Goal: Task Accomplishment & Management: Manage account settings

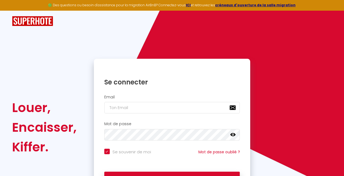
scroll to position [36, 0]
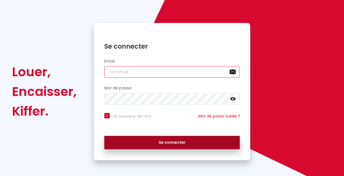
type input "[EMAIL_ADDRESS][DOMAIN_NAME]"
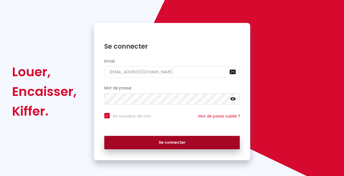
click at [164, 143] on button "Se connecter" at bounding box center [172, 143] width 136 height 14
checkbox input "true"
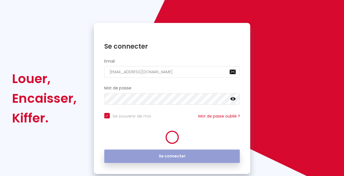
scroll to position [0, 0]
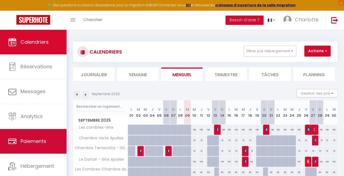
scroll to position [15, 0]
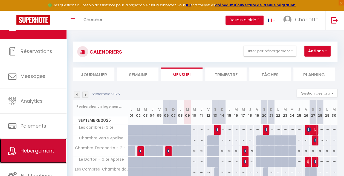
click at [39, 147] on span "Hébergement" at bounding box center [38, 150] width 34 height 7
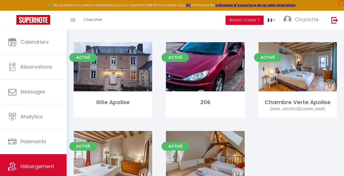
scroll to position [214, 0]
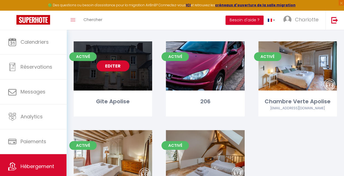
click at [118, 64] on link "Editer" at bounding box center [113, 65] width 33 height 11
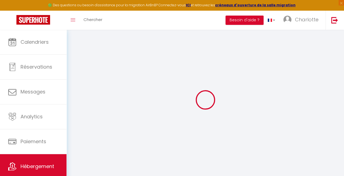
select select
checkbox input "false"
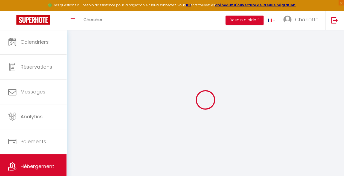
checkbox input "false"
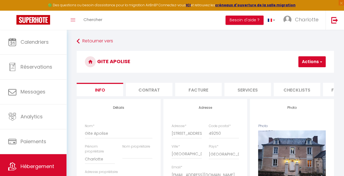
click at [286, 91] on li "Checklists" at bounding box center [297, 89] width 47 height 13
select select
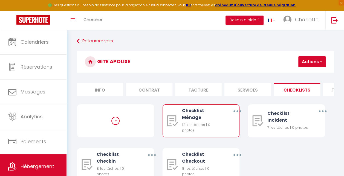
click at [196, 128] on div "12 les tâches | 0 photos" at bounding box center [202, 127] width 41 height 11
click at [234, 114] on button "button" at bounding box center [237, 111] width 15 height 10
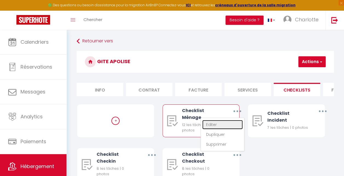
click at [211, 129] on link "Editer" at bounding box center [222, 124] width 40 height 9
type input "Checklist Ménage"
type input "Procédure à suivre à la fin du ménage"
select select
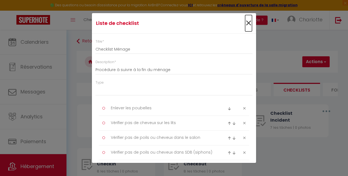
click at [245, 21] on span "×" at bounding box center [248, 23] width 7 height 16
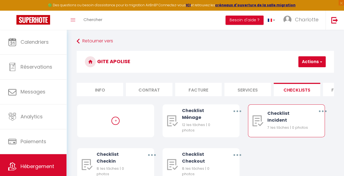
click at [292, 127] on div "7 les tâches | 0 photos" at bounding box center [287, 127] width 41 height 5
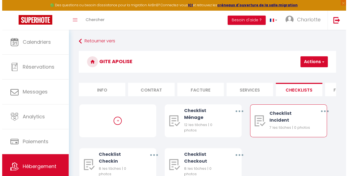
scroll to position [34, 0]
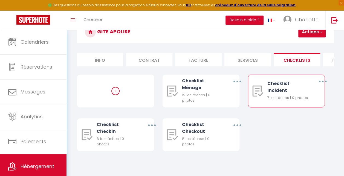
click at [322, 81] on icon "button" at bounding box center [323, 82] width 2 height 2
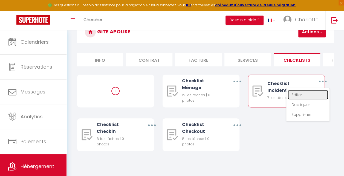
click at [300, 94] on link "Editer" at bounding box center [308, 94] width 40 height 9
type input "Checklist Incident"
type input "Procédure à suivre en cas d'incident"
select select "2"
type textarea "Noter l'heure"
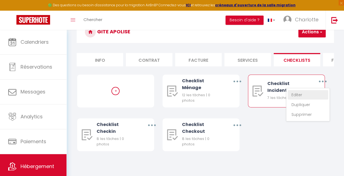
type textarea "Prendre des photos de chaque pièce"
type textarea "Prendre une vidéo globale"
type textarea "Créer la fiche incident avec un commentaire"
type textarea "Appeler la plateforme pour le signaler par écrit"
type textarea "Prévenir le voyageur par écrit"
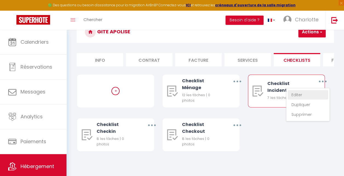
type textarea "Prendre la caution associée"
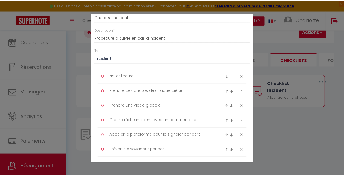
scroll to position [0, 0]
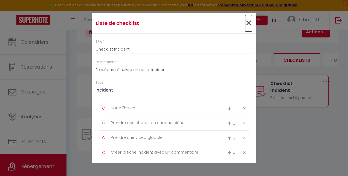
click at [245, 22] on span "×" at bounding box center [248, 23] width 7 height 16
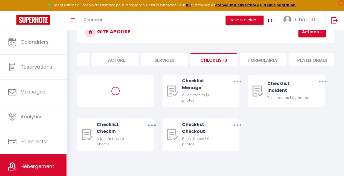
scroll to position [0, 86]
click at [265, 56] on li "Formulaires" at bounding box center [260, 59] width 47 height 13
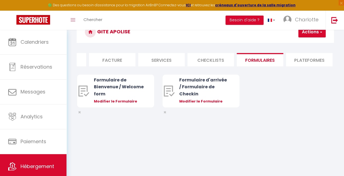
scroll to position [30, 0]
click at [305, 60] on li "Plateformes" at bounding box center [309, 59] width 47 height 13
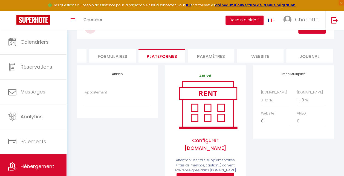
scroll to position [0, 235]
click at [224, 57] on li "Paramètres" at bounding box center [209, 55] width 47 height 13
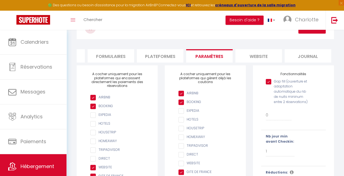
click at [268, 53] on li "website" at bounding box center [258, 55] width 47 height 13
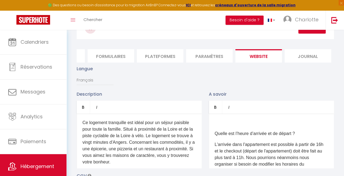
click at [306, 56] on li "Journal" at bounding box center [308, 55] width 47 height 13
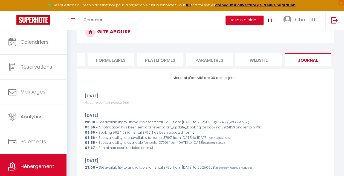
scroll to position [34, 0]
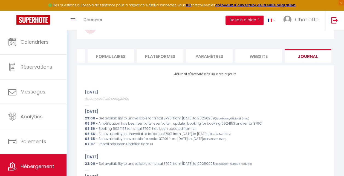
click at [154, 60] on li "Plateformes" at bounding box center [160, 55] width 47 height 13
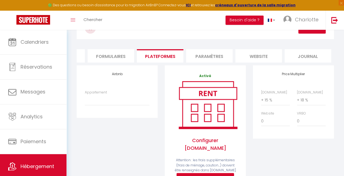
click at [113, 58] on li "Formulaires" at bounding box center [111, 55] width 47 height 13
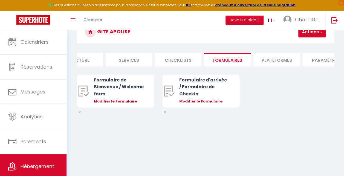
scroll to position [0, 118]
click at [165, 58] on li "Checklists" at bounding box center [179, 59] width 47 height 13
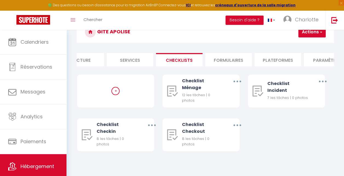
click at [128, 62] on li "Services" at bounding box center [130, 59] width 47 height 13
select select
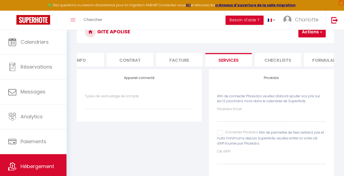
scroll to position [0, 11]
click at [184, 55] on li "Facture" at bounding box center [187, 59] width 47 height 13
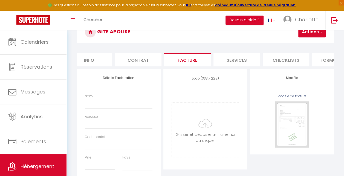
select select
click at [144, 62] on li "Contrat" at bounding box center [138, 59] width 47 height 13
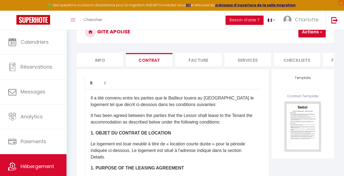
select select
checkbox input "false"
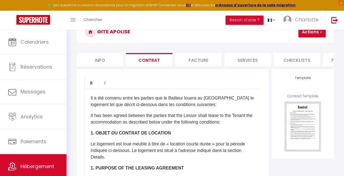
select select
checkbox input "false"
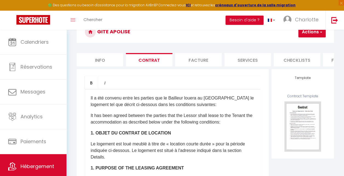
click at [107, 61] on li "Info" at bounding box center [100, 59] width 47 height 13
select select
checkbox input "false"
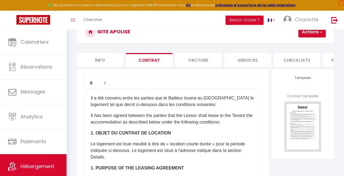
checkbox input "false"
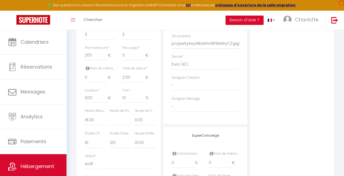
scroll to position [241, 0]
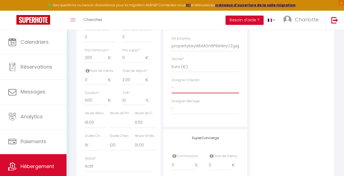
click at [183, 93] on select "- [PERSON_NAME] [PERSON_NAME]" at bounding box center [206, 88] width 68 height 10
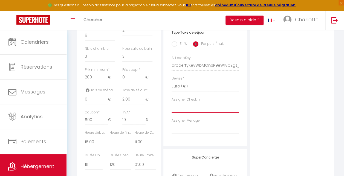
scroll to position [224, 0]
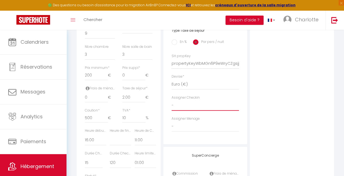
click at [183, 109] on select "- [PERSON_NAME] [PERSON_NAME]" at bounding box center [206, 105] width 68 height 10
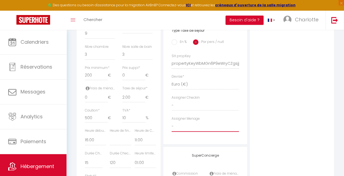
click at [180, 132] on select "- [PERSON_NAME] [PERSON_NAME]" at bounding box center [206, 126] width 68 height 10
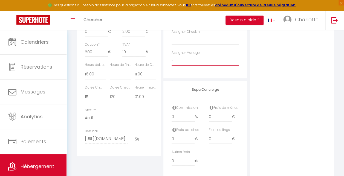
scroll to position [290, 0]
click at [212, 65] on select "- [PERSON_NAME] [PERSON_NAME]" at bounding box center [206, 60] width 68 height 10
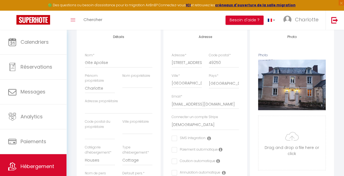
scroll to position [0, 0]
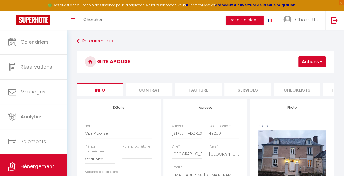
click at [320, 61] on span "button" at bounding box center [321, 61] width 4 height 5
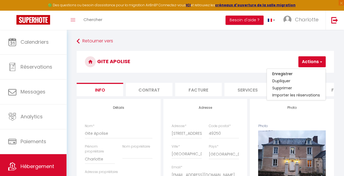
click at [270, 61] on h3 "Gite Apolise" at bounding box center [205, 62] width 257 height 22
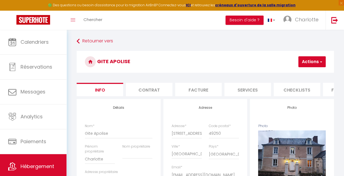
click at [152, 87] on li "Contrat" at bounding box center [149, 89] width 47 height 13
select select
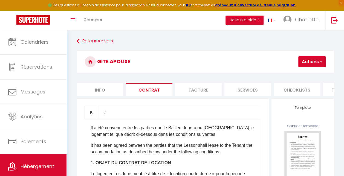
click at [199, 91] on li "Facture" at bounding box center [198, 89] width 47 height 13
select select
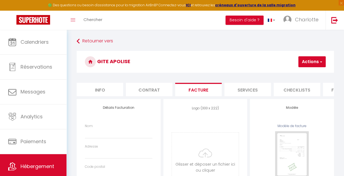
click at [244, 92] on li "Services" at bounding box center [247, 89] width 47 height 13
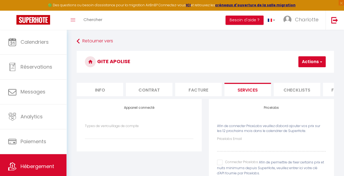
scroll to position [51, 0]
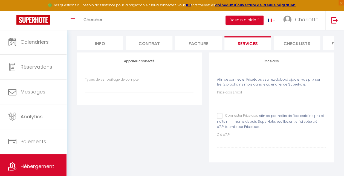
select select
click at [306, 39] on li "Checklists" at bounding box center [297, 42] width 47 height 13
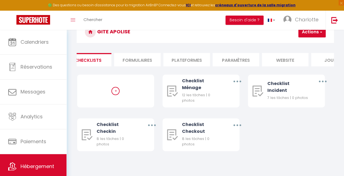
scroll to position [0, 235]
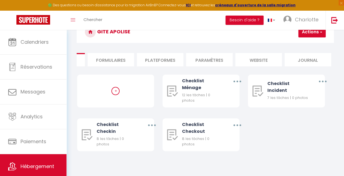
click at [221, 54] on li "Paramètres" at bounding box center [209, 59] width 47 height 13
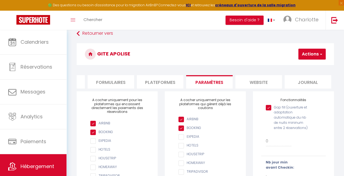
scroll to position [3, 0]
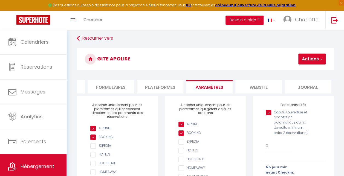
click at [148, 86] on li "Plateformes" at bounding box center [160, 86] width 47 height 13
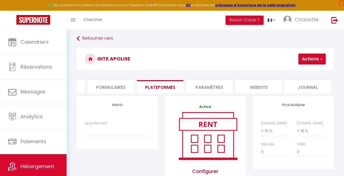
click at [122, 86] on li "Formulaires" at bounding box center [111, 86] width 47 height 13
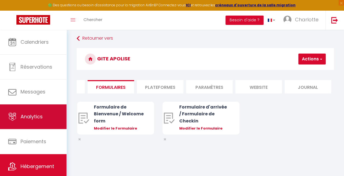
scroll to position [15, 0]
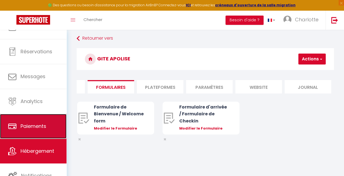
click at [36, 125] on span "Paiements" at bounding box center [34, 126] width 26 height 7
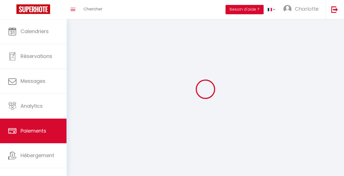
select select "2"
select select "0"
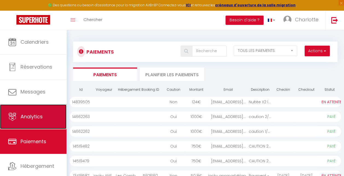
click at [38, 114] on span "Analytics" at bounding box center [32, 116] width 22 height 7
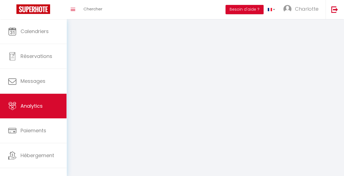
select select "2025"
select select "9"
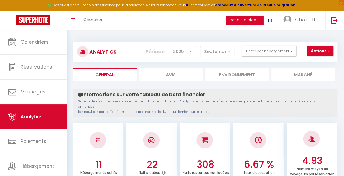
click at [304, 77] on li "Marché" at bounding box center [302, 74] width 63 height 13
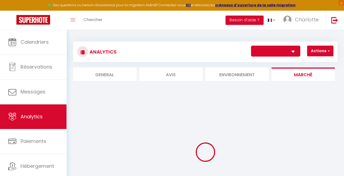
select select "70609"
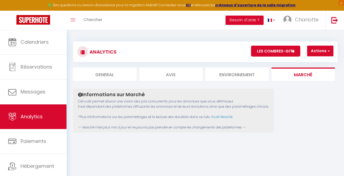
scroll to position [90, 0]
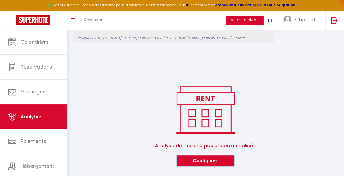
click at [208, 161] on button "Configurer" at bounding box center [204, 160] width 57 height 11
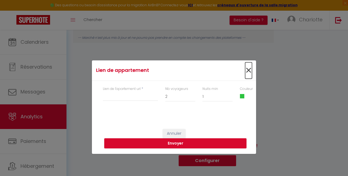
click at [248, 70] on span "×" at bounding box center [248, 70] width 7 height 16
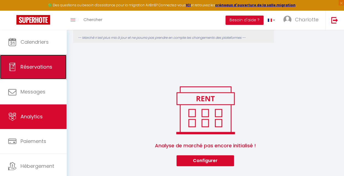
click at [53, 69] on link "Réservations" at bounding box center [33, 67] width 66 height 25
select select "not_cancelled"
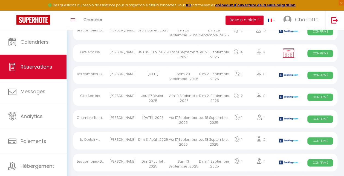
scroll to position [299, 0]
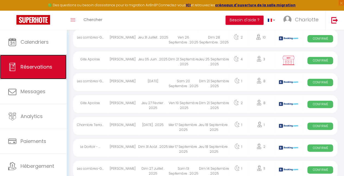
click at [28, 74] on link "Réservations" at bounding box center [33, 67] width 66 height 25
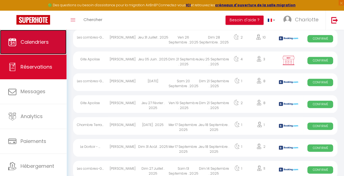
click at [37, 44] on span "Calendriers" at bounding box center [35, 42] width 28 height 7
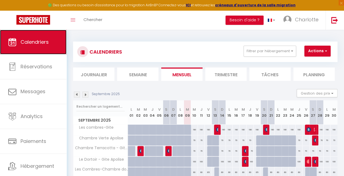
click at [37, 44] on span "Calendriers" at bounding box center [35, 42] width 28 height 7
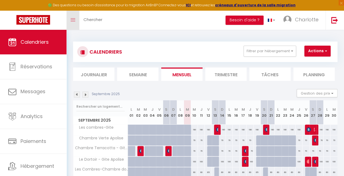
click at [72, 17] on link "Toggle menubar" at bounding box center [72, 20] width 13 height 19
click at [77, 21] on link "Toggle menubar" at bounding box center [72, 20] width 13 height 19
click at [95, 21] on span "Chercher" at bounding box center [92, 20] width 19 height 6
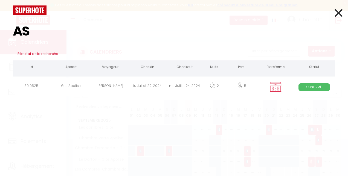
type input "A"
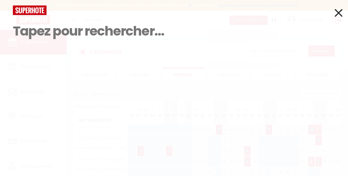
click at [341, 12] on icon at bounding box center [339, 13] width 8 height 14
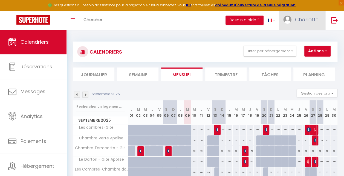
click at [309, 21] on span "Charlotte" at bounding box center [307, 19] width 24 height 7
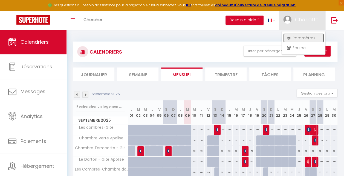
click at [301, 37] on link "Paramètres" at bounding box center [303, 37] width 40 height 9
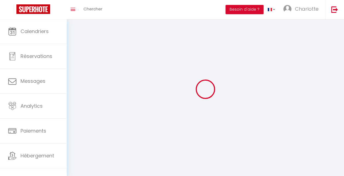
type input "Charlotte"
type input "DOMART"
type input "0651688662"
type input "[STREET_ADDRESS]"
type input "49800"
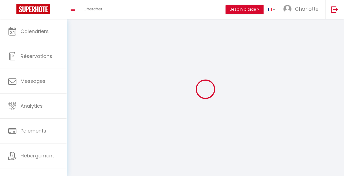
type input "LA DAGUENIERE"
type input "ne3GDBZGUA2nT9Tjbp2rsW9M6"
type input "aSwcL3JxWeimcrKN7m557WOGP"
type input "[URL][DOMAIN_NAME]"
select select "75"
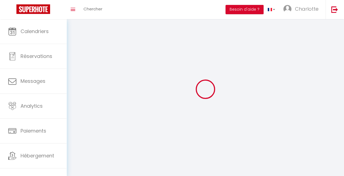
select select "28"
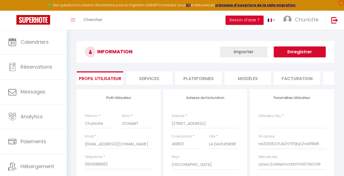
type input "ne3GDBZGUA2nT9Tjbp2rsW9M6"
type input "aSwcL3JxWeimcrKN7m557WOGP"
type input "[URL][DOMAIN_NAME]"
select select "fr"
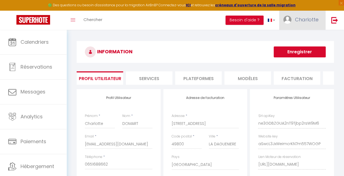
click at [298, 19] on span "Charlotte" at bounding box center [307, 19] width 24 height 7
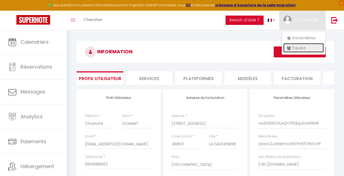
click at [293, 48] on link "Équipe" at bounding box center [303, 47] width 40 height 9
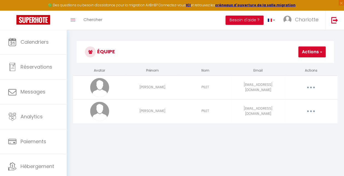
click at [312, 86] on button "button" at bounding box center [311, 87] width 15 height 10
click at [320, 50] on span "button" at bounding box center [321, 51] width 4 height 5
click at [308, 63] on link "Ajouter un nouvel utilisateur" at bounding box center [293, 63] width 65 height 7
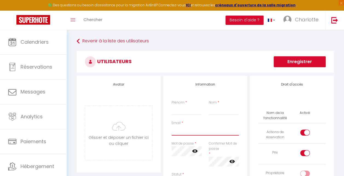
type input "[EMAIL_ADDRESS][DOMAIN_NAME]"
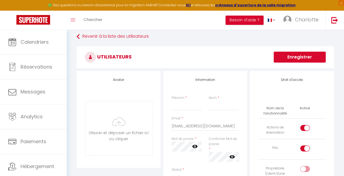
scroll to position [4, 0]
